Goal: Check status: Check status

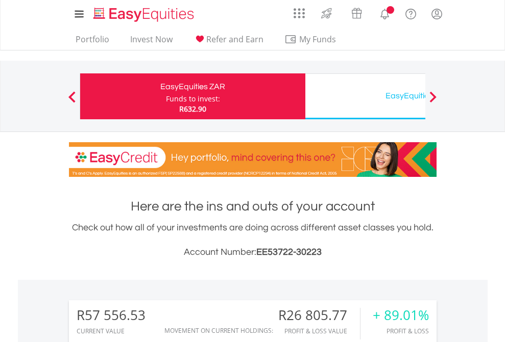
scroll to position [98, 160]
click at [166, 96] on div "Funds to invest:" at bounding box center [193, 99] width 54 height 10
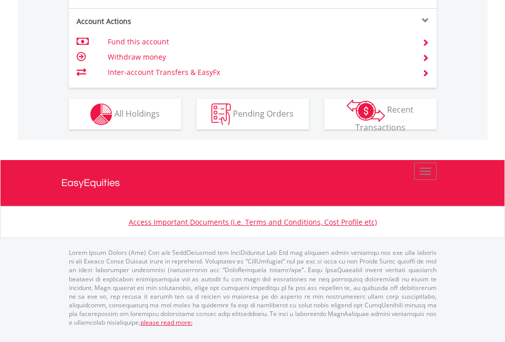
scroll to position [1039, 0]
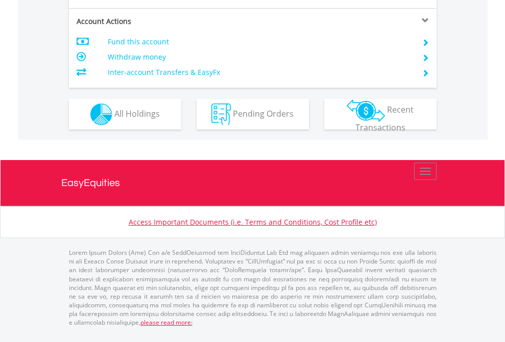
scroll to position [958, 0]
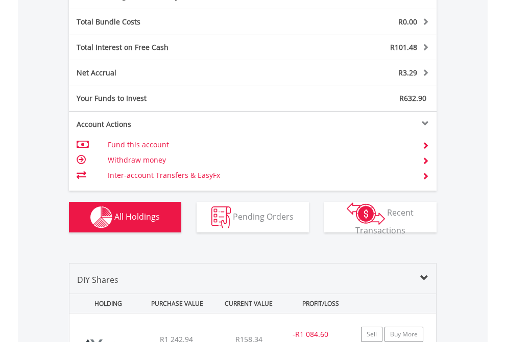
scroll to position [1217, 0]
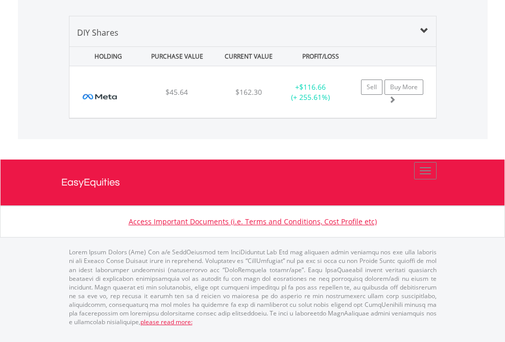
scroll to position [98, 160]
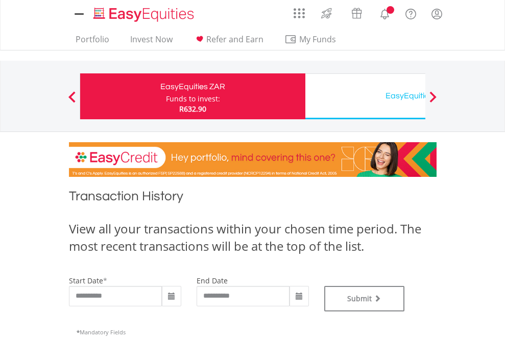
type input "**********"
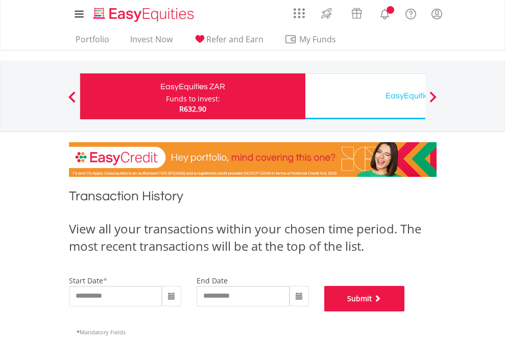
click at [405, 312] on button "Submit" at bounding box center [364, 299] width 81 height 26
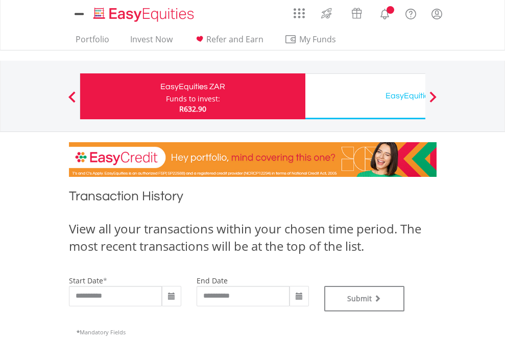
click at [365, 96] on div "EasyEquities USD" at bounding box center [417, 96] width 213 height 14
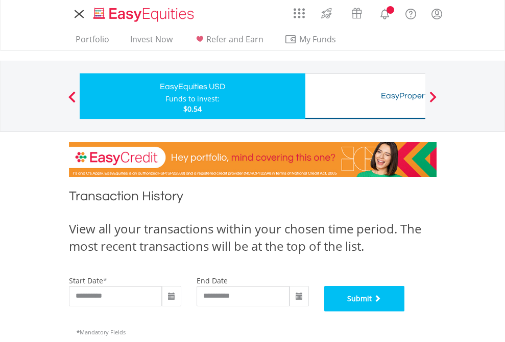
click at [405, 312] on button "Submit" at bounding box center [364, 299] width 81 height 26
